Goal: Task Accomplishment & Management: Manage account settings

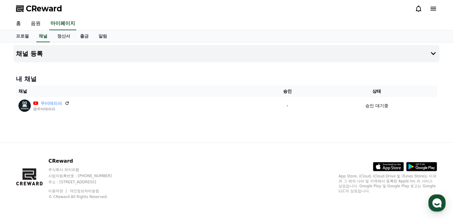
click at [230, 73] on div "내 채널 채널 승인 상태 무비테라피 @무비테라피 - 승인 대기중" at bounding box center [227, 94] width 426 height 45
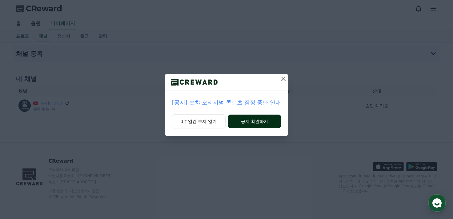
click at [250, 121] on button "공지 확인하기" at bounding box center [254, 121] width 53 height 14
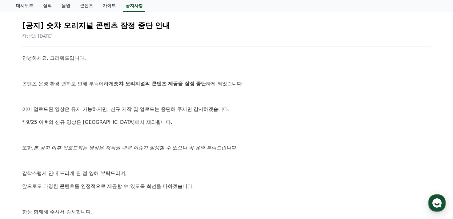
scroll to position [72, 0]
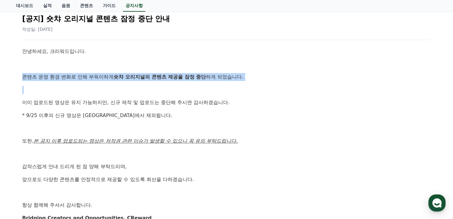
drag, startPoint x: 22, startPoint y: 77, endPoint x: 231, endPoint y: 82, distance: 209.5
click at [231, 82] on div "[공지] 숏챠 오리지널 콘텐츠 잠정 중단 안내 작성일: [DATE] 안녕하세요, 크리워드입니다. 콘텐츠 운영 환경 변화로 인해 부득이하게 숏챠…" at bounding box center [226, 124] width 411 height 233
click at [114, 88] on p at bounding box center [226, 90] width 409 height 8
drag, startPoint x: 61, startPoint y: 78, endPoint x: 228, endPoint y: 76, distance: 166.7
click at [228, 76] on p "콘텐츠 운영 환경 변화로 인해 부득이하게 숏챠 오리지널의 콘텐츠 제공을 잠정 중단 하게 되었습니다." at bounding box center [226, 77] width 409 height 8
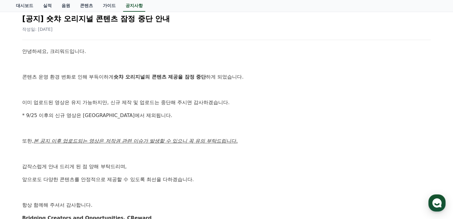
click at [151, 86] on p at bounding box center [226, 90] width 409 height 8
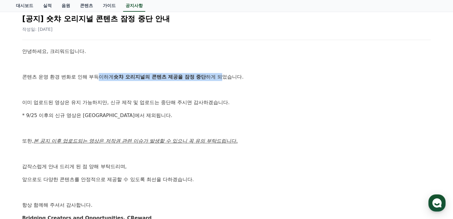
drag, startPoint x: 98, startPoint y: 76, endPoint x: 225, endPoint y: 80, distance: 127.1
click at [225, 80] on p "콘텐츠 운영 환경 변화로 인해 부득이하게 숏챠 오리지널의 콘텐츠 제공을 잠정 중단 하게 되었습니다." at bounding box center [226, 77] width 409 height 8
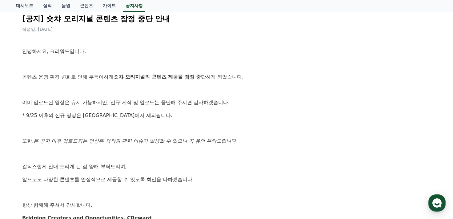
click at [156, 91] on p at bounding box center [226, 90] width 409 height 8
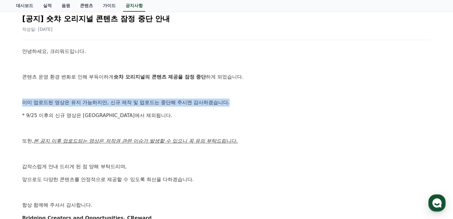
drag, startPoint x: 19, startPoint y: 104, endPoint x: 257, endPoint y: 102, distance: 238.4
click at [257, 102] on div "[공지] 숏챠 오리지널 콘텐츠 잠정 중단 안내 작성일: [DATE] 안녕하세요, 크리워드입니다. 콘텐츠 운영 환경 변화로 인해 부득이하게 숏챠…" at bounding box center [226, 124] width 416 height 238
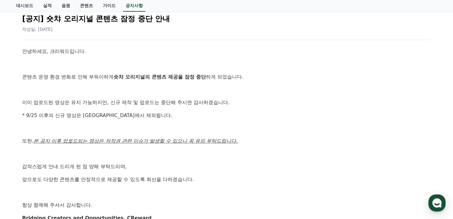
click at [145, 126] on p at bounding box center [226, 128] width 409 height 8
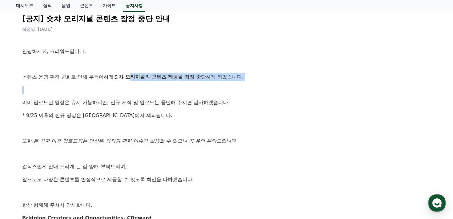
drag, startPoint x: 134, startPoint y: 77, endPoint x: 219, endPoint y: 82, distance: 84.7
click at [213, 82] on div "안녕하세요, 크리워드입니다. 콘텐츠 운영 환경 변화로 인해 부득이하게 숏챠 오리지널의 콘텐츠 제공을 잠정 중단 하게 되었습니다. 이미 업로드된…" at bounding box center [226, 134] width 409 height 174
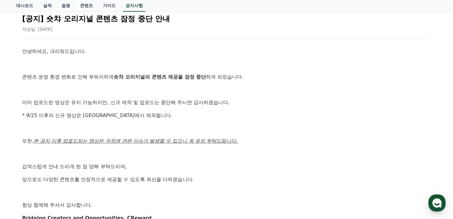
click at [179, 107] on div "안녕하세요, 크리워드입니다. 콘텐츠 운영 환경 변화로 인해 부득이하게 숏챠 오리지널의 콘텐츠 제공을 잠정 중단 하게 되었습니다. 이미 업로드된…" at bounding box center [226, 134] width 409 height 174
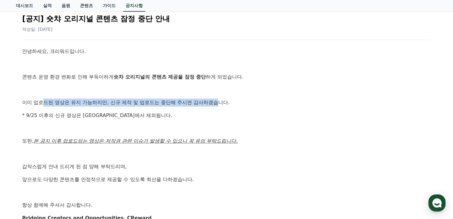
drag, startPoint x: 42, startPoint y: 103, endPoint x: 220, endPoint y: 102, distance: 178.4
click at [220, 102] on p "이미 업로드된 영상은 유지 가능하지만, 신규 제작 및 업로드는 중단해 주시면 감사하겠습니다." at bounding box center [226, 102] width 409 height 8
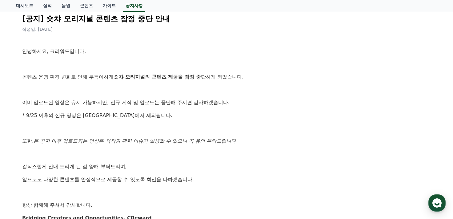
click at [190, 129] on p at bounding box center [226, 128] width 409 height 8
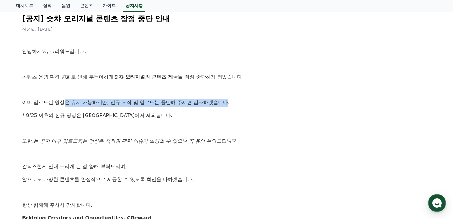
drag, startPoint x: 123, startPoint y: 104, endPoint x: 228, endPoint y: 104, distance: 105.5
click at [228, 104] on p "이미 업로드된 영상은 유지 가능하지만, 신규 제작 및 업로드는 중단해 주시면 감사하겠습니다." at bounding box center [226, 102] width 409 height 8
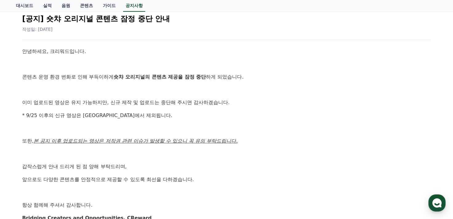
click at [178, 115] on p "* 9/25 이후의 신규 영상은 [GEOGRAPHIC_DATA]에서 제외됩니다." at bounding box center [226, 115] width 409 height 8
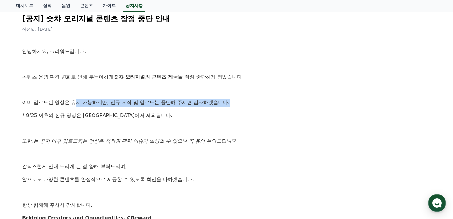
drag, startPoint x: 110, startPoint y: 96, endPoint x: 240, endPoint y: 106, distance: 130.8
click at [240, 106] on div "안녕하세요, 크리워드입니다. 콘텐츠 운영 환경 변화로 인해 부득이하게 숏챠 오리지널의 콘텐츠 제공을 잠정 중단 하게 되었습니다. 이미 업로드된…" at bounding box center [226, 134] width 409 height 174
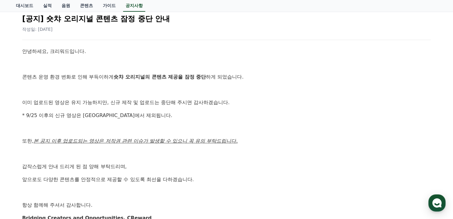
click at [190, 119] on div "안녕하세요, 크리워드입니다. 콘텐츠 운영 환경 변화로 인해 부득이하게 숏챠 오리지널의 콘텐츠 제공을 잠정 중단 하게 되었습니다. 이미 업로드된…" at bounding box center [226, 134] width 409 height 174
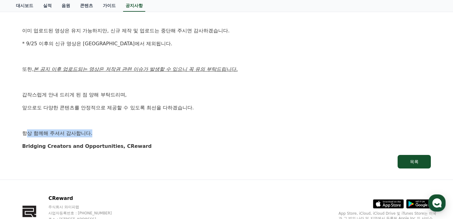
drag, startPoint x: 25, startPoint y: 133, endPoint x: 154, endPoint y: 127, distance: 129.0
click at [121, 131] on p "항상 함께해 주셔서 감사합니다." at bounding box center [226, 133] width 409 height 8
click at [292, 107] on p "앞으로도 다양한 콘텐츠를 안정적으로 제공할 수 있도록 최선을 다하겠습니다." at bounding box center [226, 108] width 409 height 8
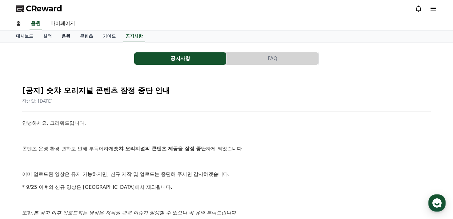
click at [63, 35] on link "음원" at bounding box center [66, 36] width 18 height 12
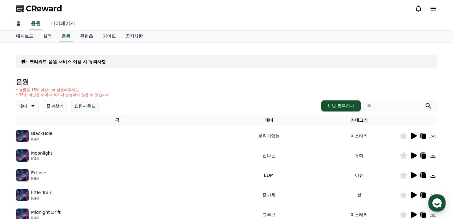
click at [61, 22] on link "마이페이지" at bounding box center [63, 23] width 34 height 13
select select "**********"
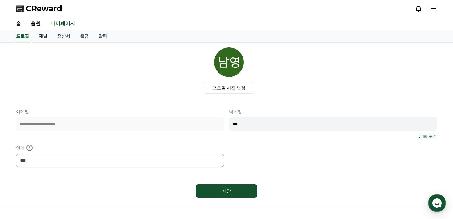
click at [49, 35] on link "채널" at bounding box center [43, 36] width 18 height 12
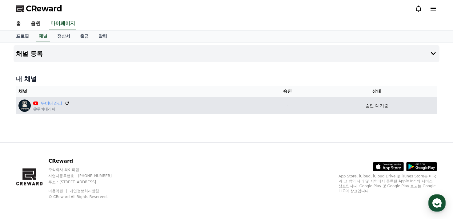
click at [284, 114] on td "-" at bounding box center [287, 105] width 58 height 17
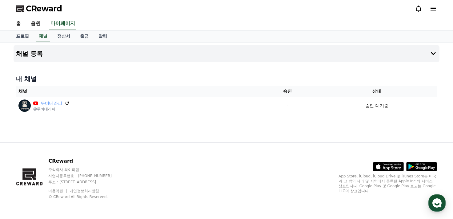
click at [277, 131] on div "채널 등록 내 채널 채널 승인 상태 무비테라피 @무비테라피 - 승인 대기중" at bounding box center [226, 92] width 431 height 100
click at [430, 52] on icon at bounding box center [432, 53] width 7 height 7
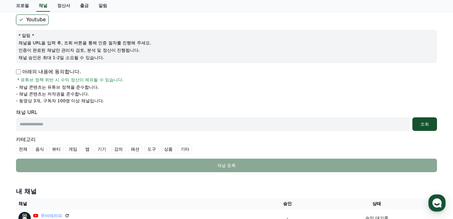
scroll to position [72, 0]
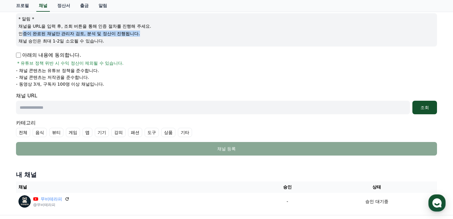
drag, startPoint x: 21, startPoint y: 32, endPoint x: 162, endPoint y: 34, distance: 140.6
click at [162, 34] on p "인증이 완료된 채널만 관리자 검토, 분석 및 정산이 진행됩니다." at bounding box center [226, 33] width 416 height 6
click at [130, 51] on div "아래의 내용에 동의합니다. * 유튜브 정책 위반 시 수익 정산이 제외될 수 있습니다." at bounding box center [226, 58] width 421 height 15
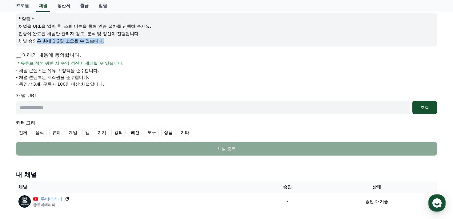
drag, startPoint x: 35, startPoint y: 41, endPoint x: 112, endPoint y: 43, distance: 76.6
click at [112, 43] on p "채널 승인은 최대 1-2일 소요될 수 있습니다." at bounding box center [226, 41] width 416 height 6
click at [210, 66] on div "아래의 내용에 동의합니다. * 유튜브 정책 위반 시 수익 정산이 제외될 수 있습니다. - 채널 콘텐츠는 유튜브 정책을 준수합니다. - 채널 콘…" at bounding box center [226, 69] width 421 height 36
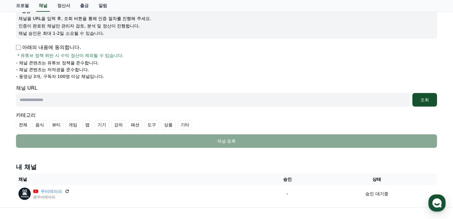
scroll to position [71, 0]
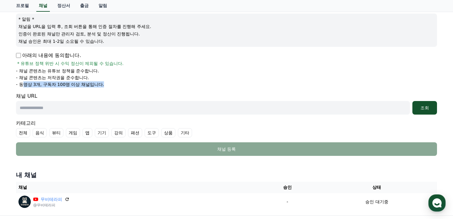
drag, startPoint x: 24, startPoint y: 83, endPoint x: 141, endPoint y: 82, distance: 116.9
click at [141, 82] on li "- 동영상 3개, 구독자 100명 이상 채널입니다." at bounding box center [226, 84] width 421 height 6
click at [255, 80] on ul "- 채널 콘텐츠는 유튜브 정책을 준수합니다. - 채널 콘텐츠는 저작권을 준수합니다. - 동영상 3개, 구독자 100명 이상 채널입니다." at bounding box center [226, 78] width 421 height 20
drag, startPoint x: 57, startPoint y: 78, endPoint x: 113, endPoint y: 76, distance: 56.7
click at [113, 76] on li "- 채널 콘텐츠는 저작권을 준수합니다." at bounding box center [226, 77] width 421 height 6
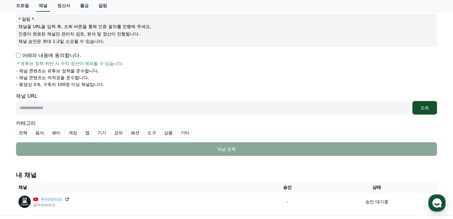
click at [195, 66] on div "아래의 내용에 동의합니다. * 유튜브 정책 위반 시 수익 정산이 제외될 수 있습니다." at bounding box center [226, 59] width 421 height 15
drag, startPoint x: 42, startPoint y: 61, endPoint x: 136, endPoint y: 61, distance: 94.4
click at [136, 61] on div "아래의 내용에 동의합니다. * 유튜브 정책 위반 시 수익 정산이 제외될 수 있습니다." at bounding box center [226, 59] width 421 height 15
click at [218, 79] on li "- 채널 콘텐츠는 저작권을 준수합니다." at bounding box center [226, 77] width 421 height 6
drag, startPoint x: 111, startPoint y: 67, endPoint x: 138, endPoint y: 67, distance: 27.1
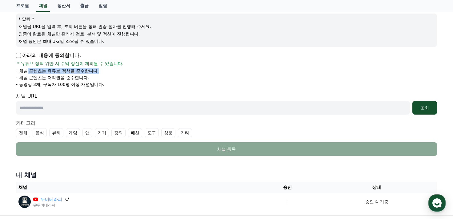
click at [138, 68] on li "- 채널 콘텐츠는 유튜브 정책을 준수합니다." at bounding box center [226, 71] width 421 height 6
click at [256, 82] on li "- 동영상 3개, 구독자 100명 이상 채널입니다." at bounding box center [226, 84] width 421 height 6
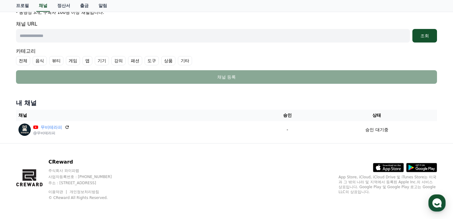
scroll to position [0, 0]
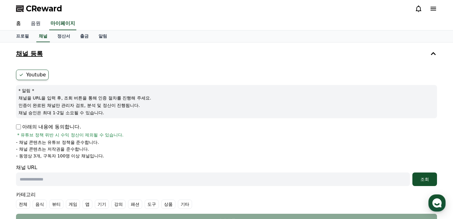
click at [32, 22] on link "음원" at bounding box center [36, 23] width 20 height 13
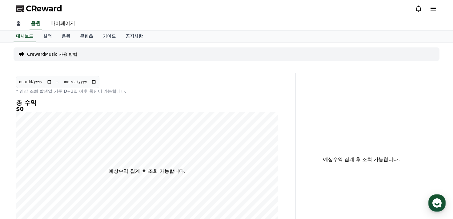
click at [19, 23] on link "홈" at bounding box center [18, 23] width 15 height 13
